Goal: Task Accomplishment & Management: Manage account settings

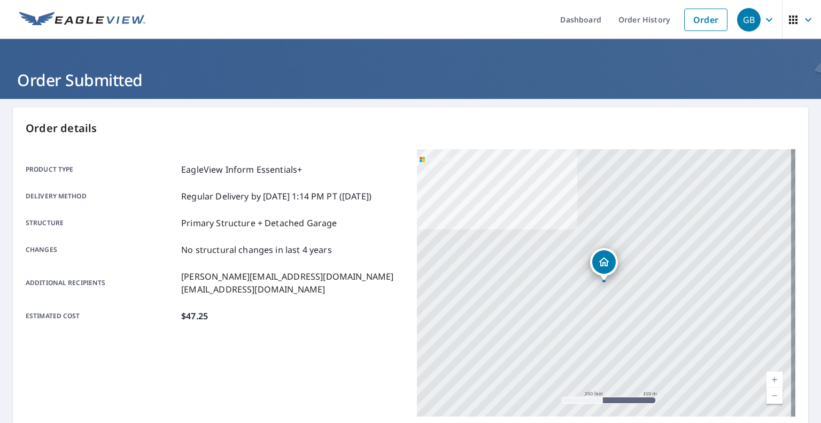
click at [103, 17] on img at bounding box center [82, 20] width 126 height 16
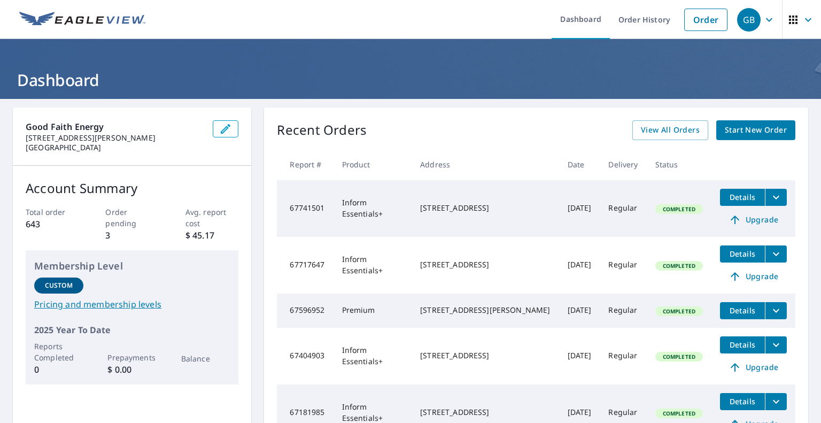
click at [773, 198] on icon "filesDropdownBtn-67741501" at bounding box center [776, 197] width 6 height 4
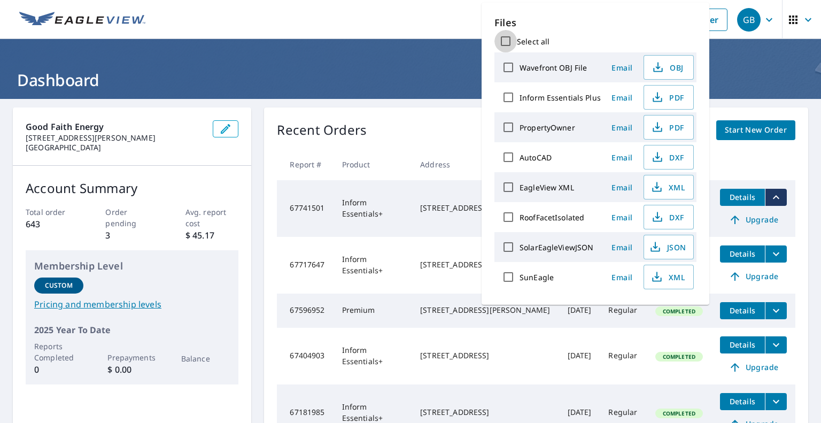
click at [507, 40] on input "Select all" at bounding box center [505, 41] width 22 height 22
checkbox input "true"
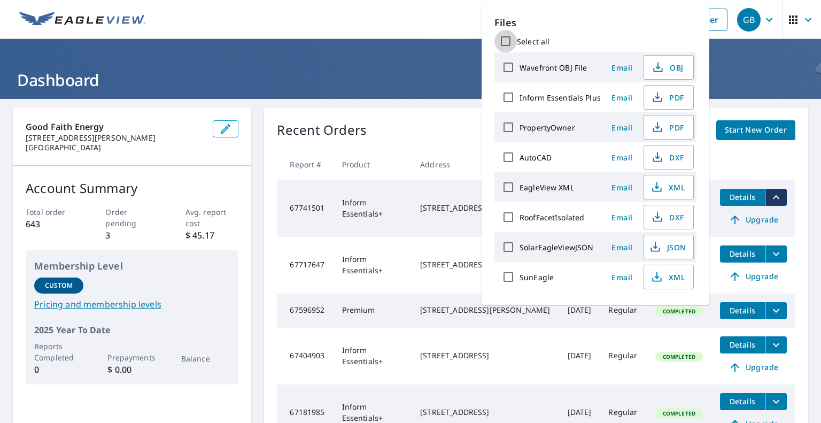
checkbox input "true"
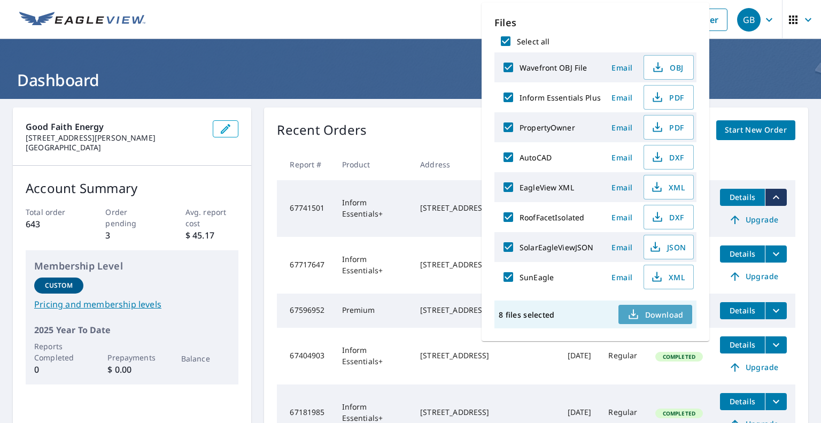
click at [636, 313] on icon "button" at bounding box center [633, 314] width 13 height 13
